Goal: Find specific page/section: Find specific page/section

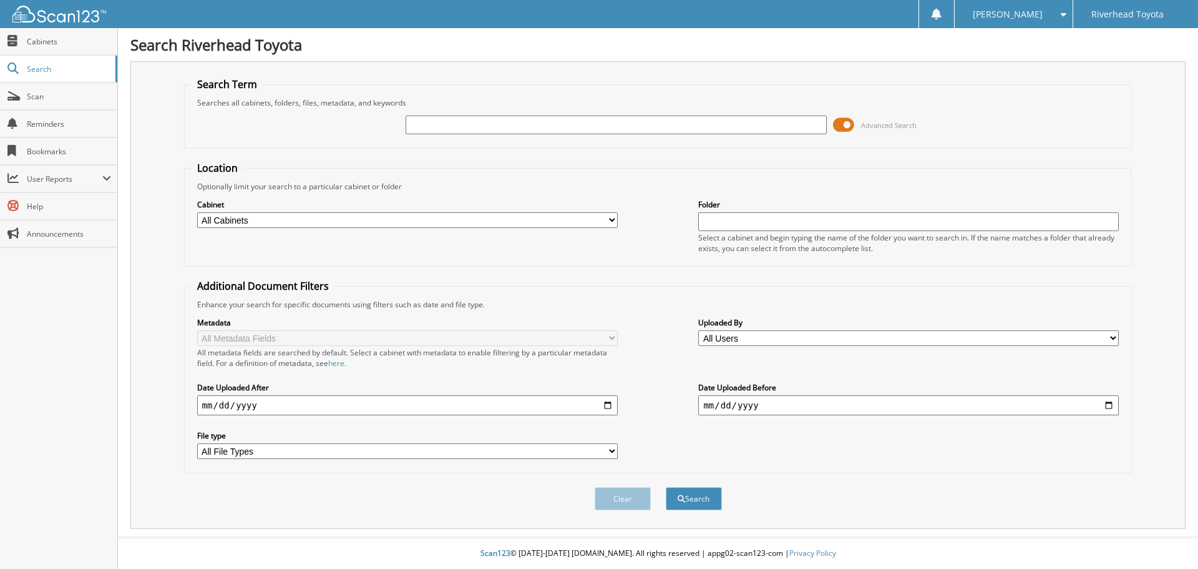
click at [837, 126] on span at bounding box center [843, 124] width 21 height 19
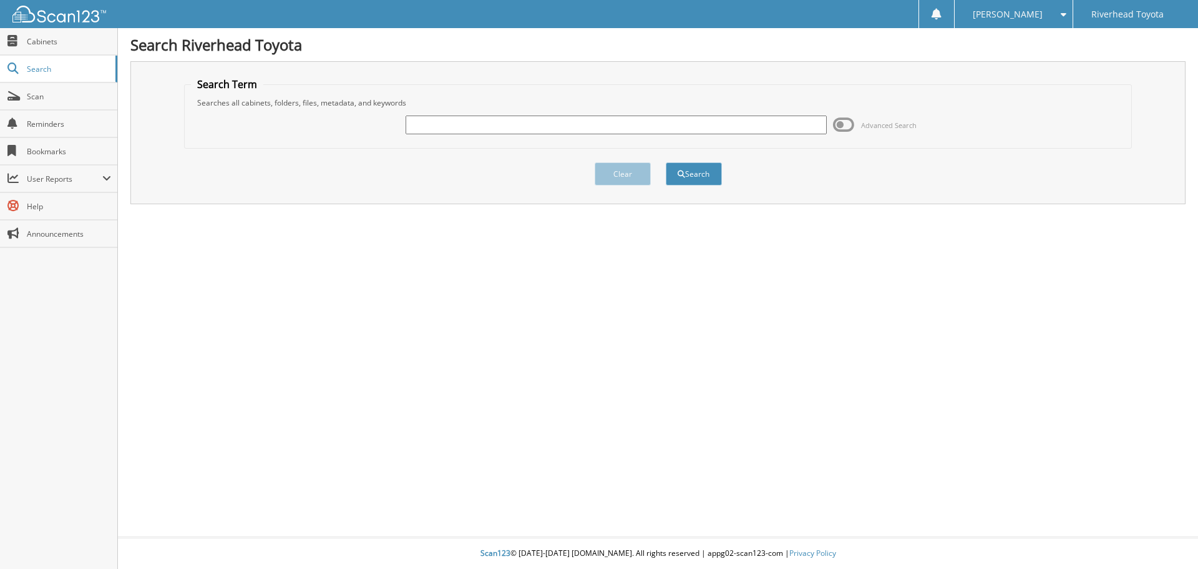
click at [770, 131] on input "text" at bounding box center [616, 124] width 421 height 19
type input "57086"
click at [666, 162] on button "Search" at bounding box center [694, 173] width 56 height 23
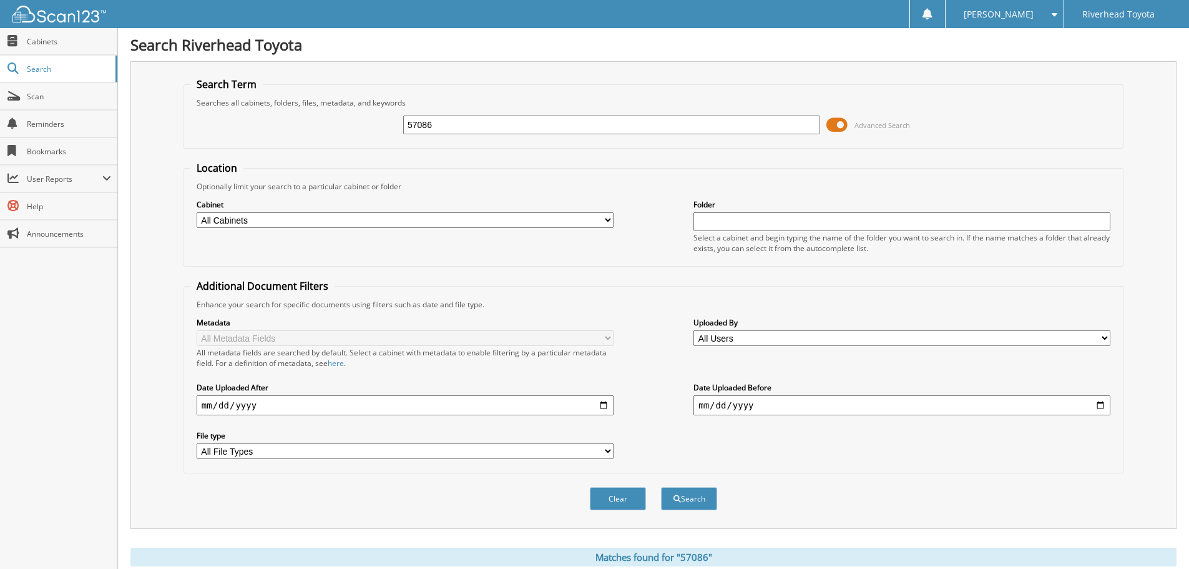
click at [837, 125] on span at bounding box center [836, 124] width 21 height 19
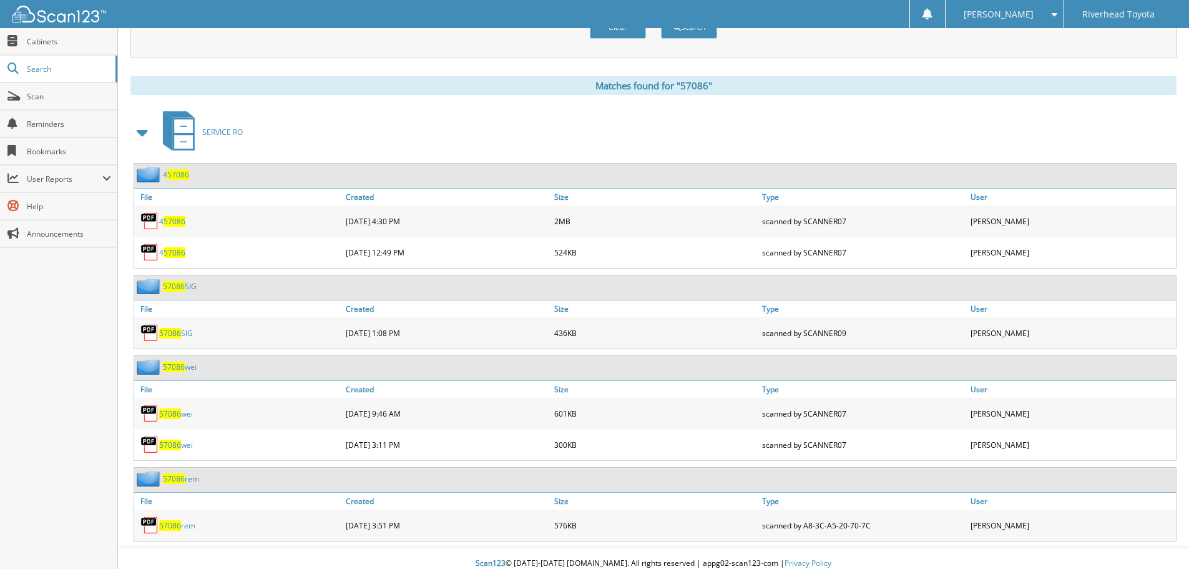
scroll to position [157, 0]
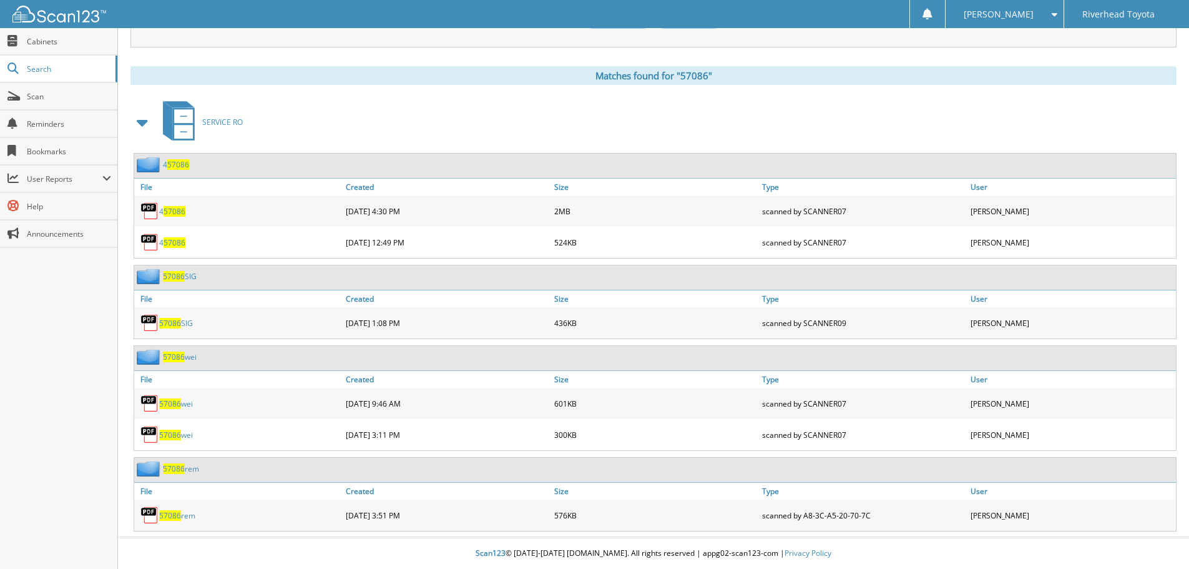
click at [185, 515] on link "57086 rem" at bounding box center [177, 515] width 36 height 11
click at [162, 521] on div "57086 rem" at bounding box center [238, 514] width 208 height 25
click at [174, 517] on span "57086" at bounding box center [170, 515] width 22 height 11
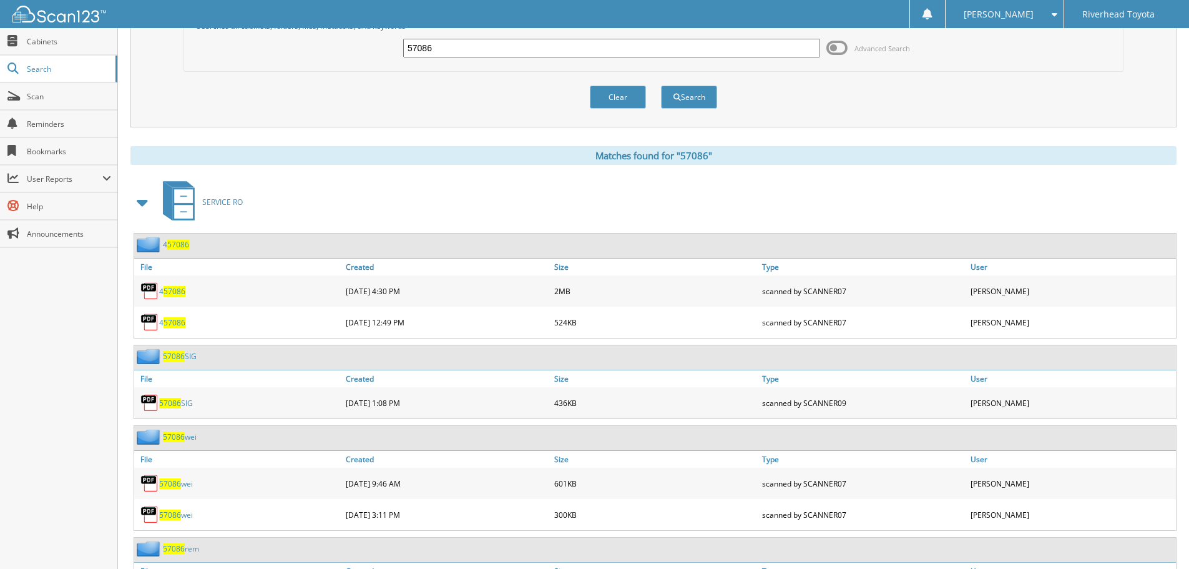
scroll to position [0, 0]
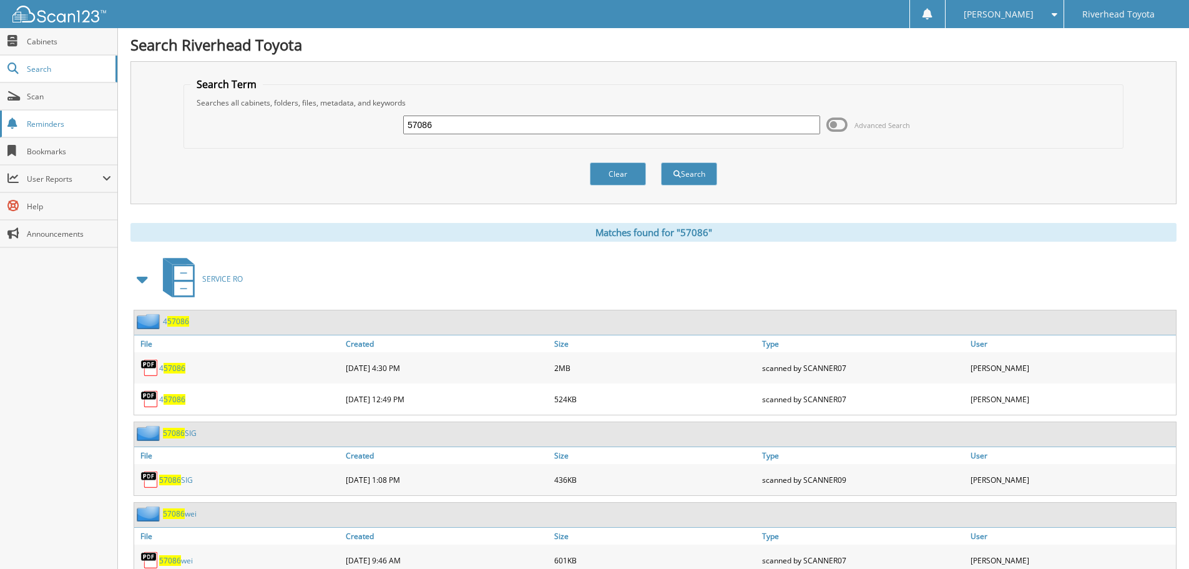
drag, startPoint x: 460, startPoint y: 120, endPoint x: 76, endPoint y: 133, distance: 384.1
click at [77, 134] on body "[PERSON_NAME] Settings Logout Riverhead Toyota Close Cabinets Search Scan" at bounding box center [594, 362] width 1189 height 725
type input "58362"
click at [661, 162] on button "Search" at bounding box center [689, 173] width 56 height 23
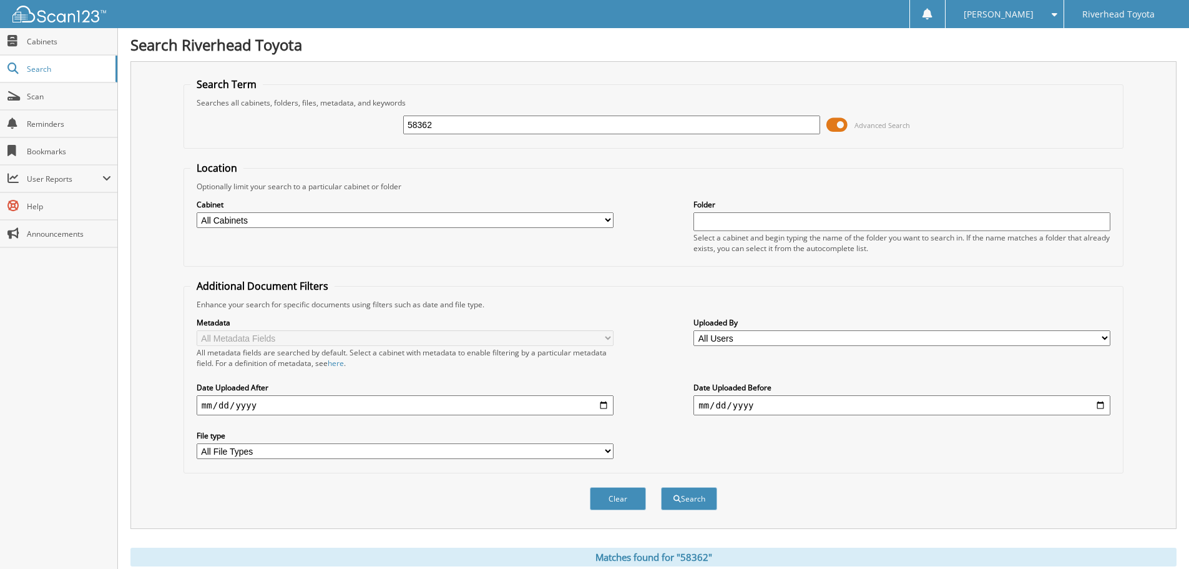
click at [832, 127] on span at bounding box center [836, 124] width 21 height 19
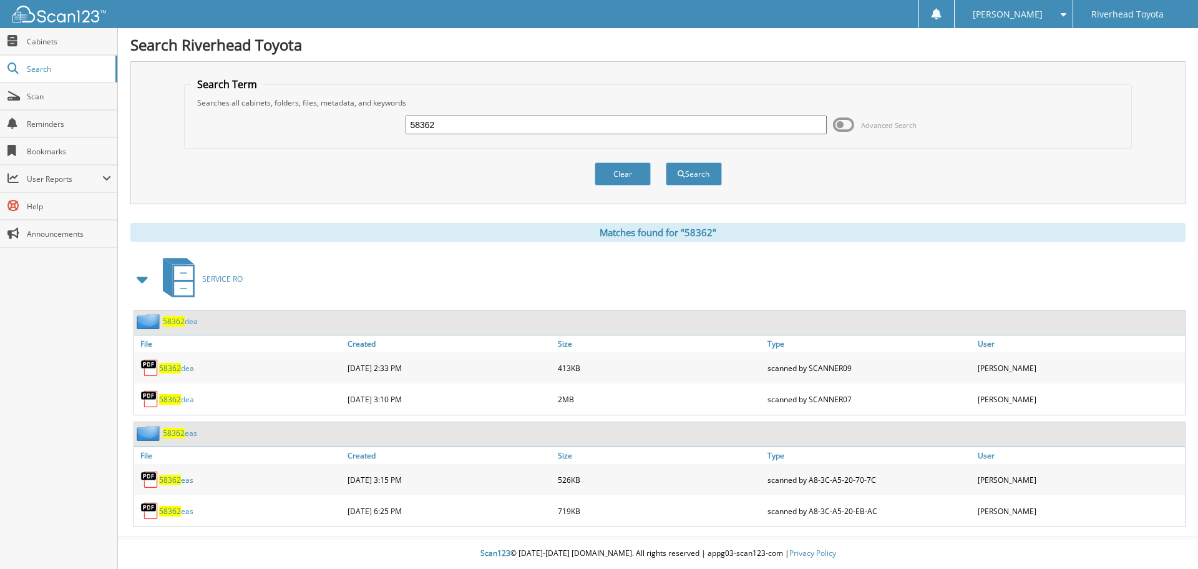
click at [190, 477] on link "58362 eas" at bounding box center [176, 479] width 34 height 11
click at [186, 512] on link "58362 eas" at bounding box center [176, 511] width 34 height 11
drag, startPoint x: 482, startPoint y: 129, endPoint x: 288, endPoint y: 141, distance: 194.5
click at [288, 141] on div "58362 Advanced Search" at bounding box center [658, 125] width 935 height 34
